Goal: Find specific page/section

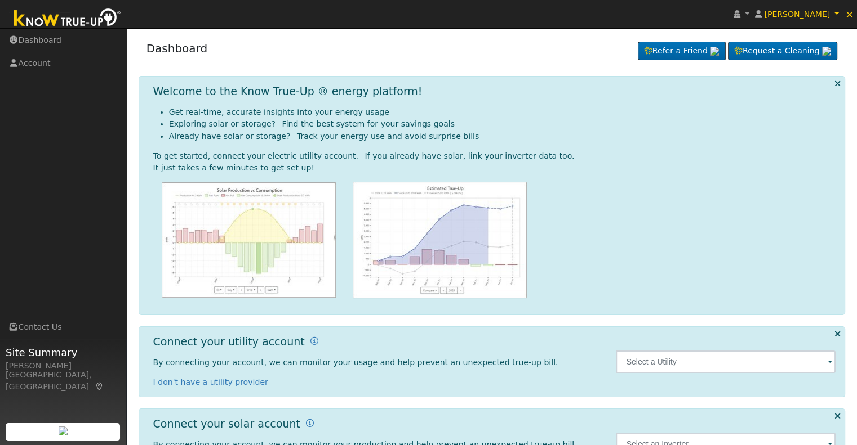
click at [829, 360] on span at bounding box center [829, 362] width 5 height 13
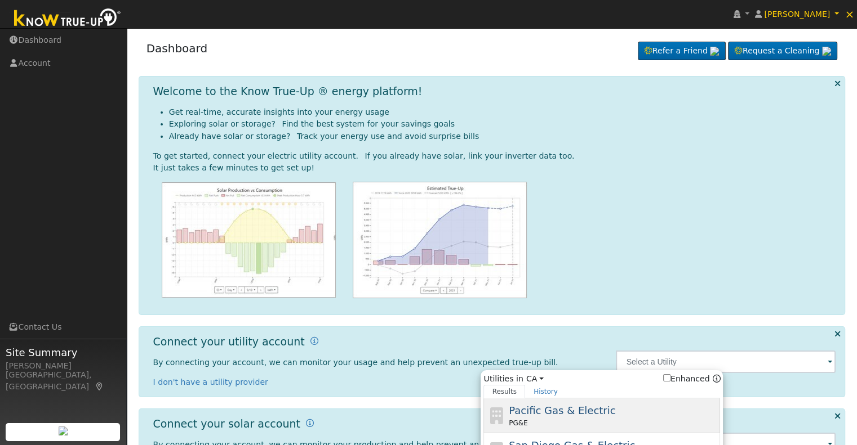
click at [565, 409] on span "Pacific Gas & Electric" at bounding box center [562, 411] width 106 height 12
type input "PG&E"
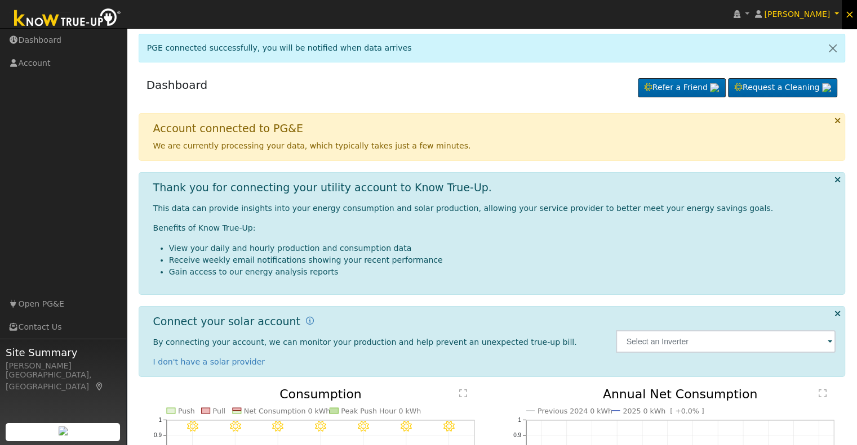
click at [853, 15] on span "×" at bounding box center [849, 14] width 10 height 14
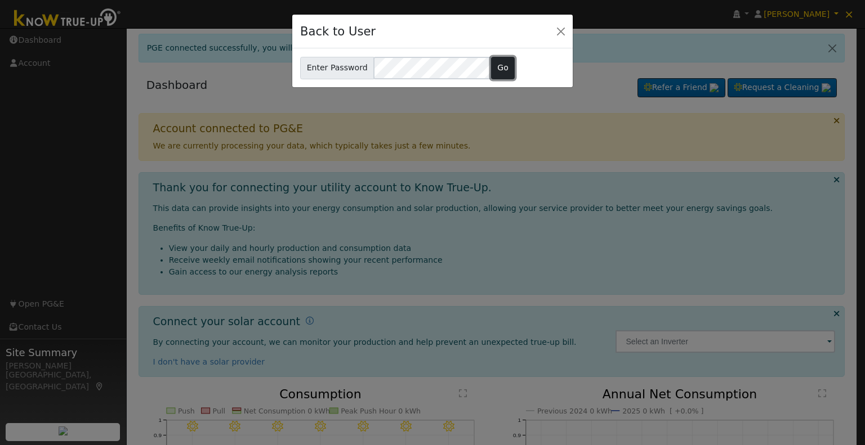
click at [501, 72] on button "Go" at bounding box center [503, 68] width 24 height 23
